Goal: Task Accomplishment & Management: Manage account settings

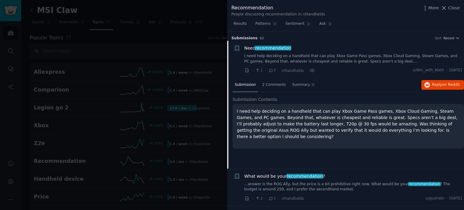
scroll to position [9, 0]
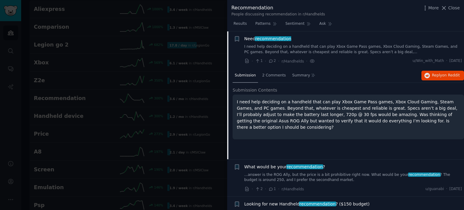
click at [455, 6] on span "Close" at bounding box center [453, 8] width 11 height 6
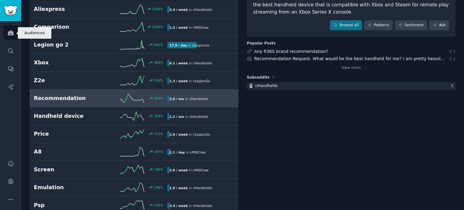
click at [14, 29] on link "Audiences" at bounding box center [10, 32] width 15 height 15
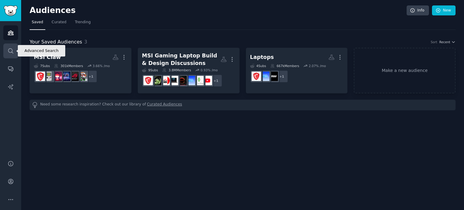
click at [10, 46] on link "Search" at bounding box center [10, 50] width 15 height 15
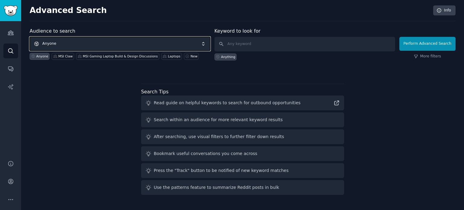
click at [69, 43] on span "Anyone" at bounding box center [120, 44] width 181 height 14
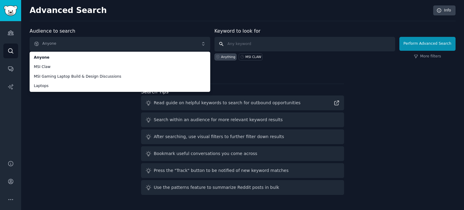
click at [249, 47] on input "text" at bounding box center [304, 44] width 181 height 14
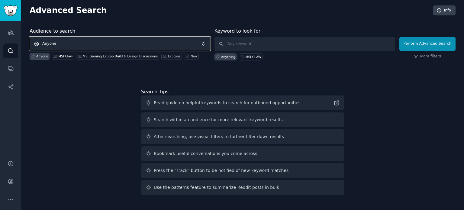
click at [202, 44] on span "Anyone" at bounding box center [120, 44] width 181 height 14
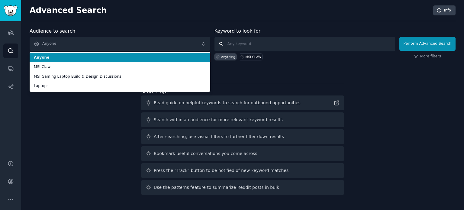
click at [268, 40] on input "text" at bounding box center [304, 44] width 181 height 14
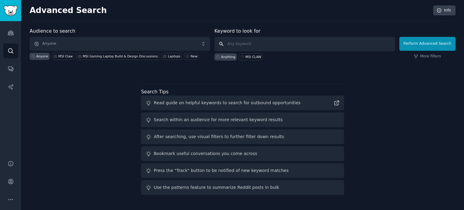
paste input "Has anyone tried skin boosters like Vital/Volite in [GEOGRAPHIC_DATA]?"
type input "Has anyone tried skin boosters like Vital/Volite in [GEOGRAPHIC_DATA]?"
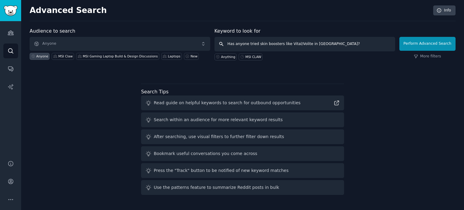
click button "Perform Advanced Search" at bounding box center [427, 44] width 56 height 14
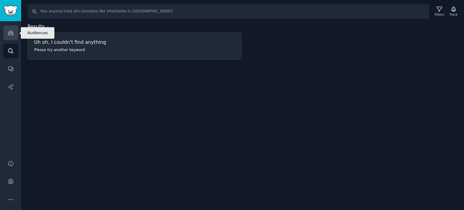
click at [12, 31] on icon "Sidebar" at bounding box center [11, 33] width 6 height 6
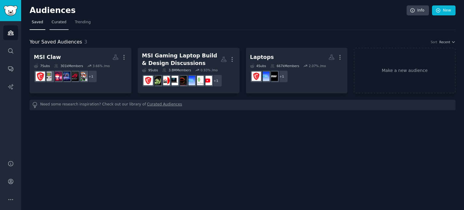
click at [56, 22] on span "Curated" at bounding box center [59, 22] width 15 height 5
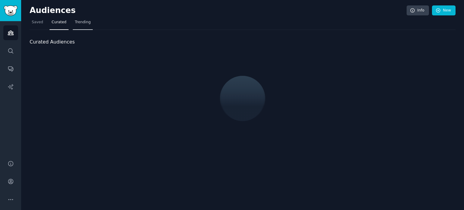
click at [75, 23] on span "Trending" at bounding box center [83, 22] width 16 height 5
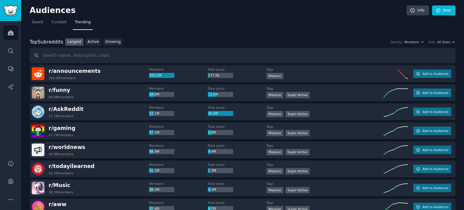
click at [68, 58] on input "text" at bounding box center [243, 55] width 426 height 15
type input "Has anyone tried skin boosters like Vital/Volite in [GEOGRAPHIC_DATA]?"
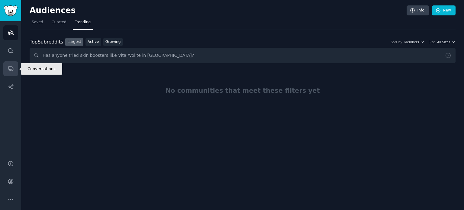
click at [8, 66] on icon "Sidebar" at bounding box center [11, 69] width 6 height 6
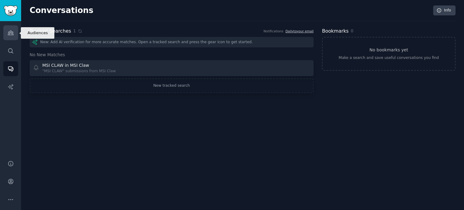
click at [16, 32] on link "Audiences" at bounding box center [10, 32] width 15 height 15
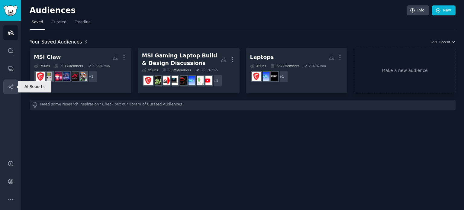
click at [11, 86] on icon "Sidebar" at bounding box center [11, 87] width 6 height 6
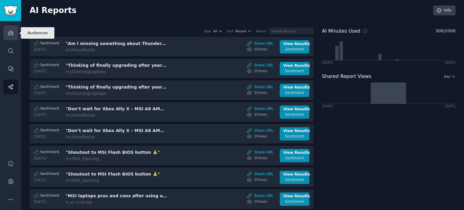
click at [11, 32] on icon "Sidebar" at bounding box center [10, 33] width 5 height 4
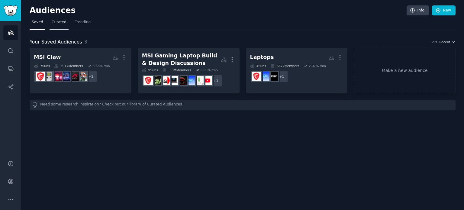
click at [62, 25] on link "Curated" at bounding box center [59, 24] width 19 height 12
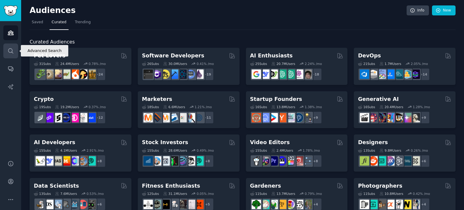
click at [13, 49] on icon "Sidebar" at bounding box center [11, 51] width 6 height 6
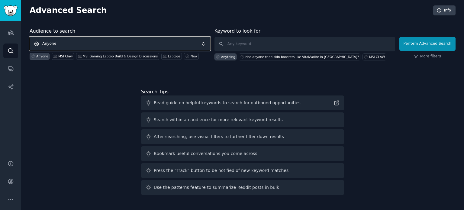
click at [63, 42] on span "Anyone" at bounding box center [120, 44] width 181 height 14
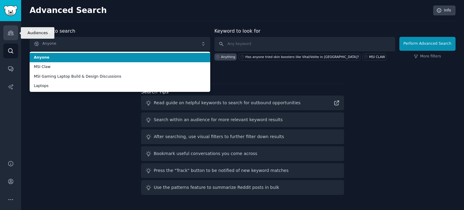
click at [14, 35] on link "Audiences" at bounding box center [10, 32] width 15 height 15
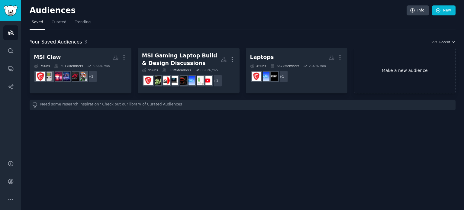
click at [391, 50] on link "Make a new audience" at bounding box center [405, 71] width 102 height 46
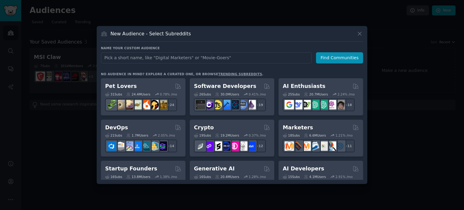
click at [196, 59] on input "text" at bounding box center [206, 57] width 211 height 11
type input "r/IndianSkincareAddicts"
click at [338, 56] on button "Find Communities" at bounding box center [339, 57] width 47 height 11
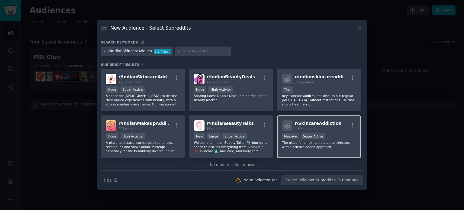
click at [335, 133] on div "Massive Super Active" at bounding box center [319, 137] width 74 height 8
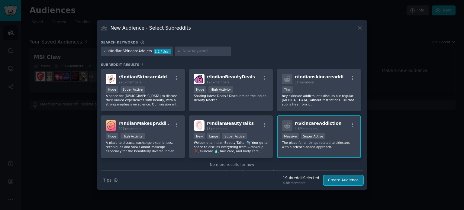
click at [343, 179] on button "Create Audience" at bounding box center [343, 180] width 40 height 10
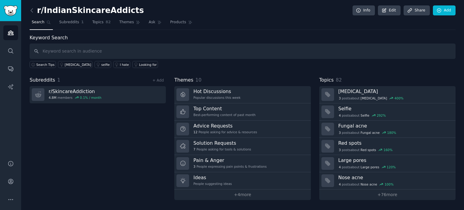
click at [118, 50] on input "text" at bounding box center [243, 50] width 426 height 15
click at [99, 24] on link "Topics 82" at bounding box center [101, 24] width 23 height 12
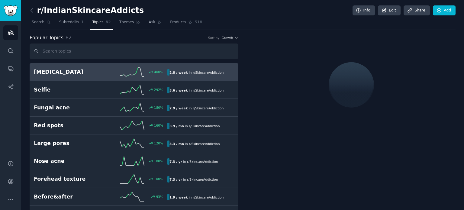
click at [97, 51] on input "text" at bounding box center [134, 50] width 209 height 15
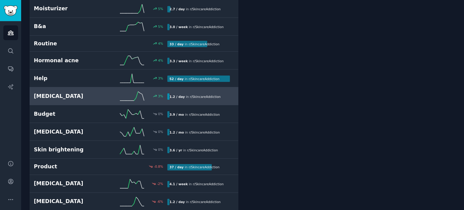
scroll to position [760, 0]
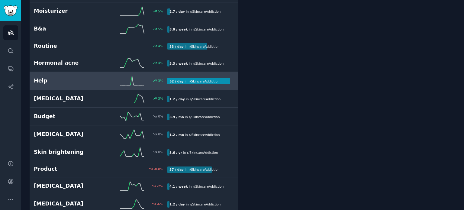
click at [179, 79] on b "52 / day" at bounding box center [176, 81] width 14 height 4
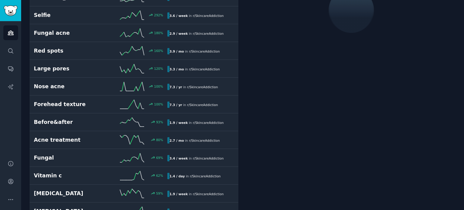
scroll to position [34, 0]
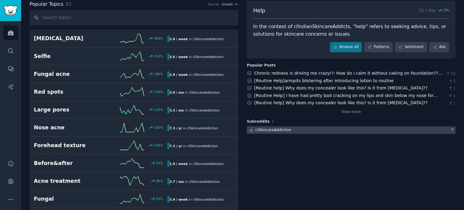
click at [313, 130] on div at bounding box center [351, 130] width 209 height 8
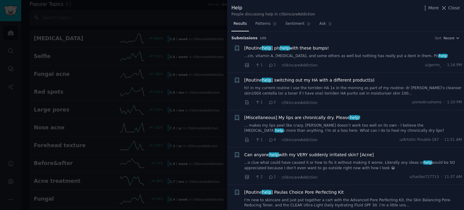
click at [449, 11] on div "More Close" at bounding box center [441, 8] width 38 height 8
click at [450, 9] on span "Close" at bounding box center [453, 8] width 11 height 6
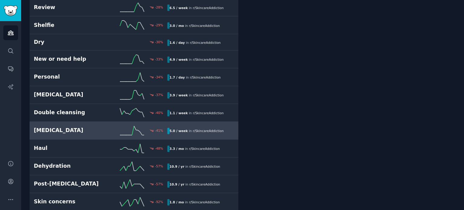
scroll to position [1304, 0]
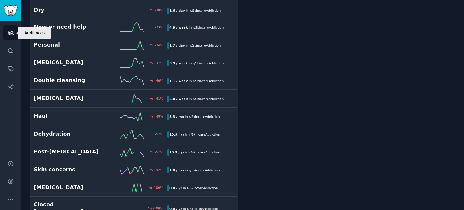
click at [15, 33] on link "Audiences" at bounding box center [10, 32] width 15 height 15
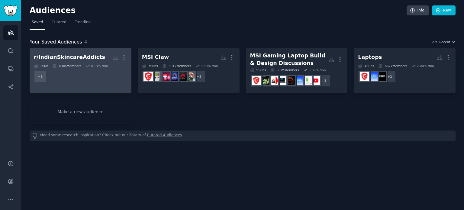
click at [113, 77] on dd "+ 1" at bounding box center [80, 76] width 93 height 17
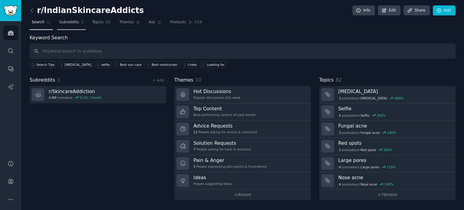
click at [70, 23] on span "Subreddits" at bounding box center [69, 22] width 20 height 5
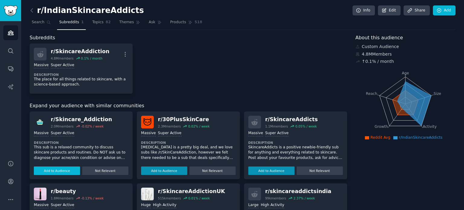
click at [65, 169] on button "Add to Audience" at bounding box center [57, 170] width 46 height 8
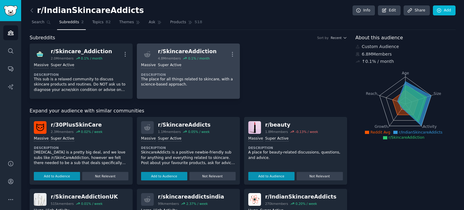
click at [181, 67] on div "Massive Super Active" at bounding box center [188, 65] width 95 height 6
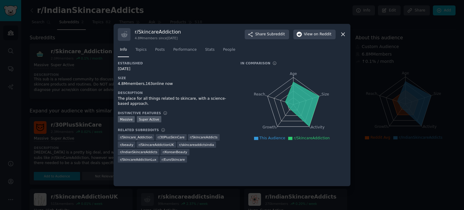
click at [344, 37] on icon at bounding box center [343, 34] width 6 height 6
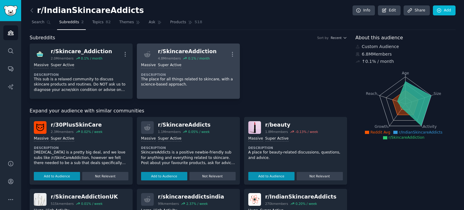
click at [139, 54] on link "r/ SkincareAddiction 4.8M members 0.1 % / month More Massive Super Active Descr…" at bounding box center [188, 70] width 103 height 55
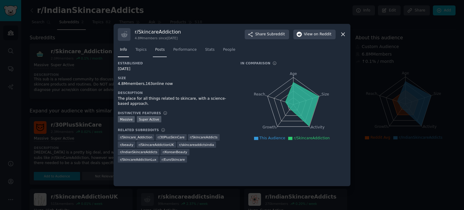
click at [153, 52] on link "Posts" at bounding box center [160, 51] width 14 height 12
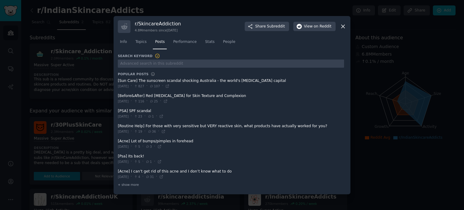
click at [173, 140] on span at bounding box center [231, 143] width 226 height 15
click at [161, 145] on icon at bounding box center [159, 146] width 3 height 3
click at [345, 27] on icon at bounding box center [343, 26] width 6 height 6
